Goal: Entertainment & Leisure: Consume media (video, audio)

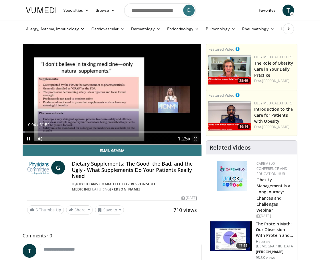
click at [197, 138] on span "Video Player" at bounding box center [195, 138] width 11 height 11
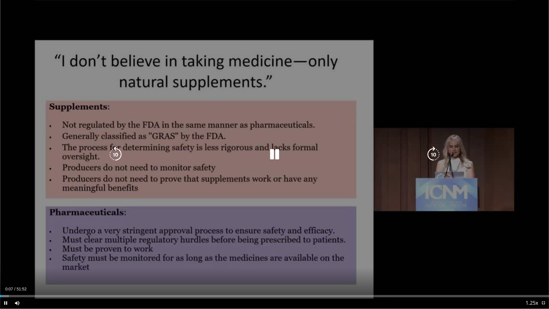
click at [269, 153] on icon "Video Player" at bounding box center [275, 155] width 16 height 16
click at [270, 154] on icon "Video Player" at bounding box center [275, 155] width 16 height 16
click at [281, 147] on icon "Video Player" at bounding box center [275, 155] width 16 height 16
click at [276, 152] on icon "Video Player" at bounding box center [275, 155] width 16 height 16
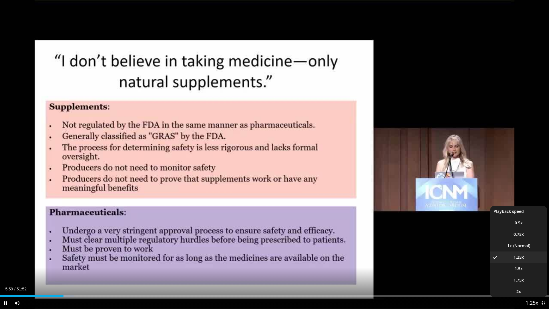
click at [320, 260] on span "Video Player" at bounding box center [532, 303] width 8 height 11
click at [320, 245] on li "1x" at bounding box center [518, 245] width 57 height 11
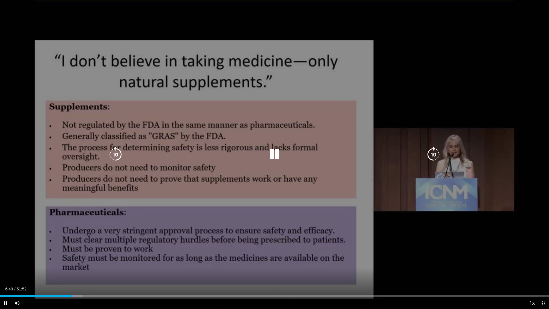
click at [118, 153] on icon "Video Player" at bounding box center [116, 155] width 16 height 16
click at [273, 155] on icon "Video Player" at bounding box center [275, 155] width 16 height 16
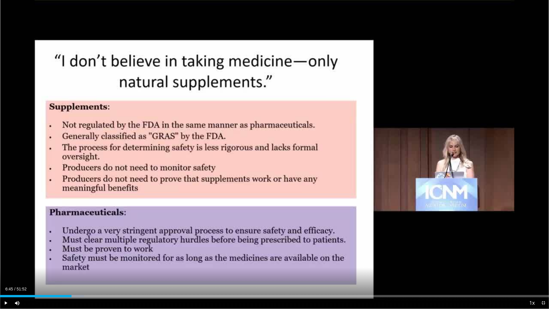
click at [276, 155] on div "10 seconds Tap to unmute" at bounding box center [274, 154] width 549 height 309
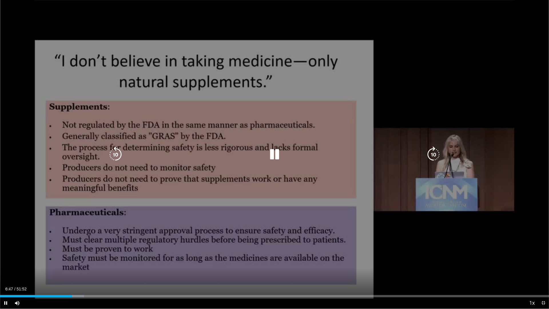
click at [279, 148] on icon "Video Player" at bounding box center [275, 155] width 16 height 16
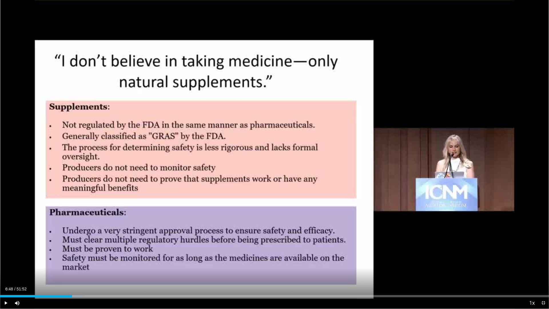
click at [275, 150] on div "10 seconds Tap to unmute" at bounding box center [274, 154] width 549 height 309
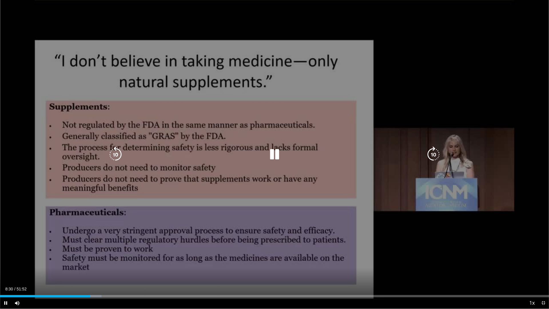
click at [277, 154] on icon "Video Player" at bounding box center [275, 155] width 16 height 16
